Goal: Check status: Check status

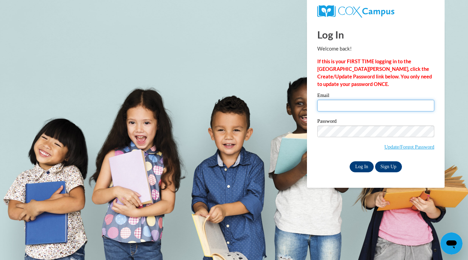
type input "yolandal@ymcaatlanta.org"
click at [361, 167] on input "Log In" at bounding box center [361, 166] width 24 height 11
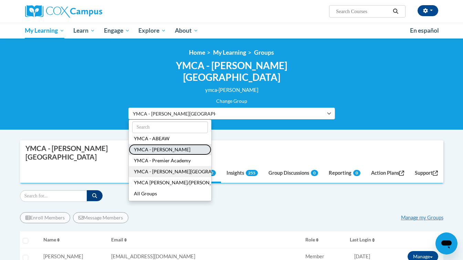
click at [211, 144] on button "YMCA - [PERSON_NAME]" at bounding box center [170, 149] width 83 height 11
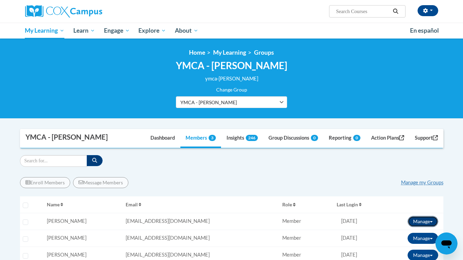
click at [420, 222] on button "Manage" at bounding box center [422, 221] width 31 height 11
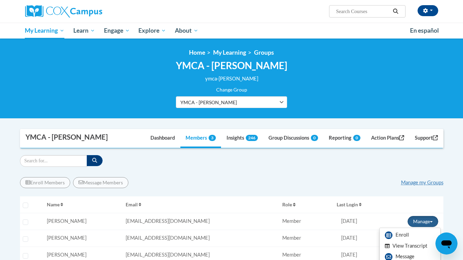
click at [402, 245] on button "View Transcript" at bounding box center [405, 246] width 53 height 11
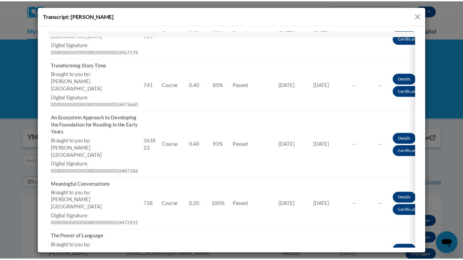
scroll to position [385, 0]
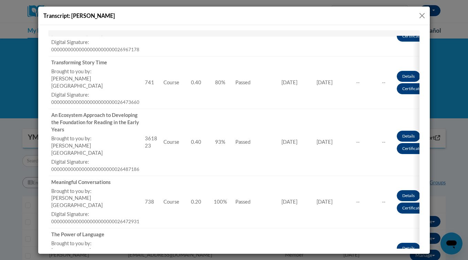
click at [423, 15] on button "Close" at bounding box center [421, 15] width 9 height 9
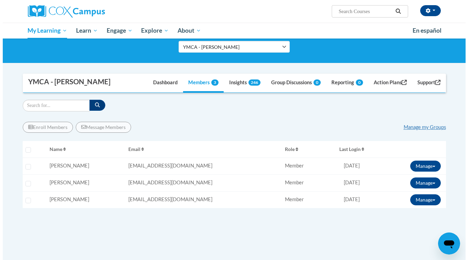
scroll to position [57, 0]
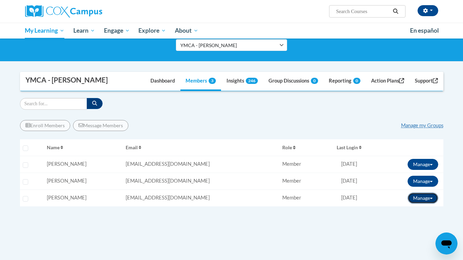
click at [416, 197] on button "Manage" at bounding box center [422, 198] width 31 height 11
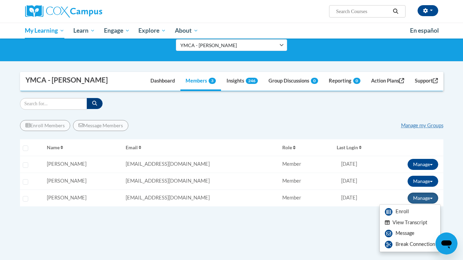
click at [405, 224] on button "View Transcript" at bounding box center [405, 222] width 53 height 11
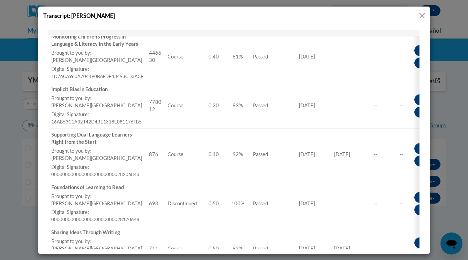
scroll to position [188, 0]
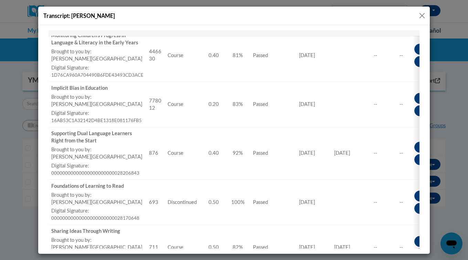
drag, startPoint x: 422, startPoint y: 77, endPoint x: 468, endPoint y: 149, distance: 84.4
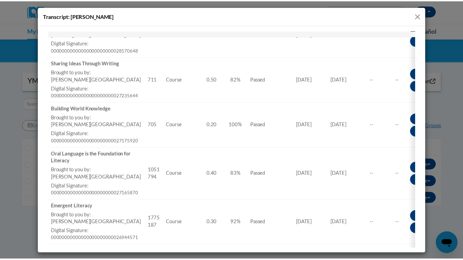
scroll to position [358, 0]
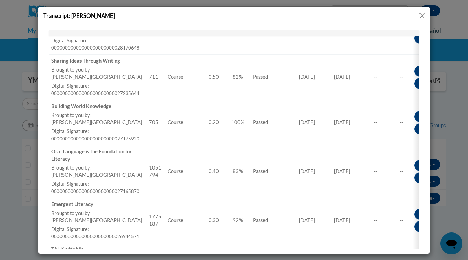
click at [420, 16] on button "Close" at bounding box center [421, 15] width 9 height 9
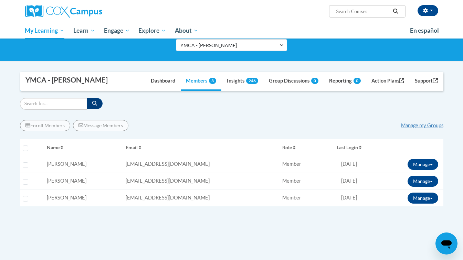
scroll to position [0, 0]
